Goal: Transaction & Acquisition: Download file/media

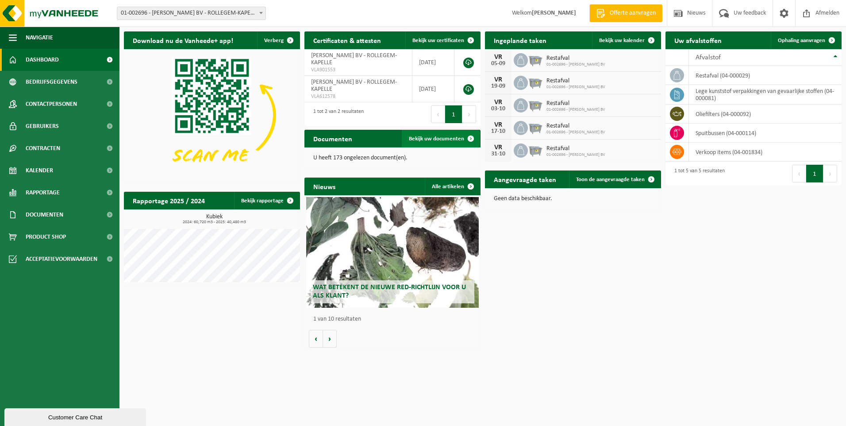
click at [443, 137] on span "Bekijk uw documenten" at bounding box center [436, 139] width 55 height 6
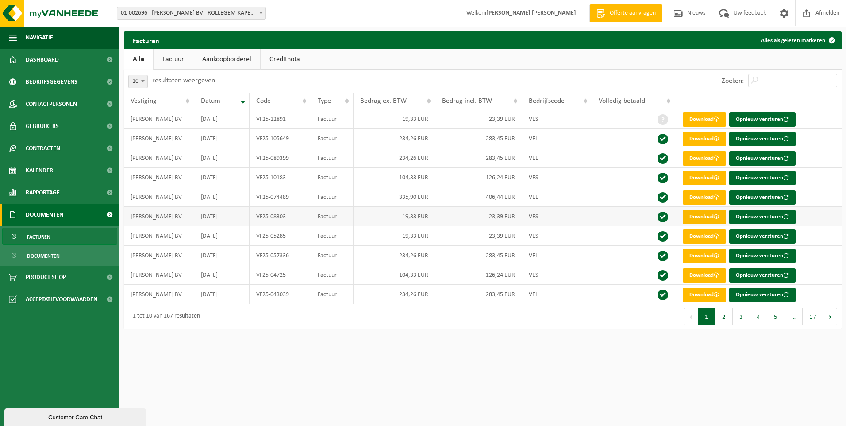
click at [693, 218] on link "Download" at bounding box center [704, 217] width 43 height 14
click at [710, 116] on link "Download" at bounding box center [704, 119] width 43 height 14
click at [706, 234] on link "Download" at bounding box center [704, 236] width 43 height 14
